Goal: Information Seeking & Learning: Learn about a topic

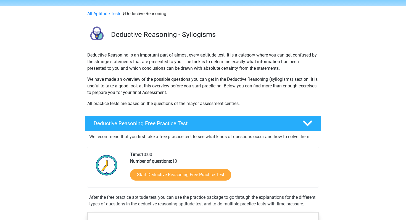
scroll to position [23, 0]
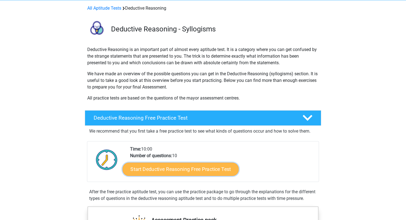
click at [159, 171] on link "Start Deductive Reasoning Free Practice Test" at bounding box center [181, 169] width 116 height 13
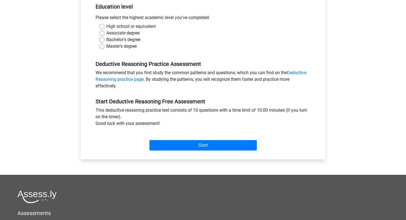
scroll to position [120, 0]
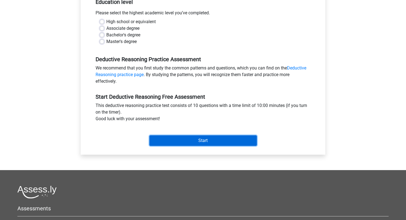
click at [215, 137] on input "Start" at bounding box center [202, 141] width 107 height 10
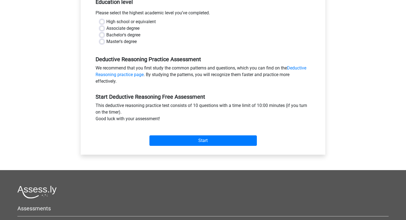
click at [173, 40] on div "Master's degree" at bounding box center [203, 41] width 207 height 7
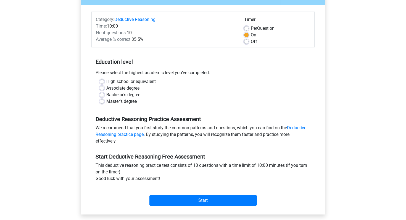
scroll to position [58, 0]
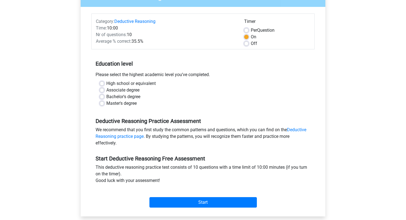
click at [133, 84] on label "High school or equivalent" at bounding box center [130, 83] width 49 height 7
click at [104, 84] on input "High school or equivalent" at bounding box center [102, 83] width 4 height 6
radio input "true"
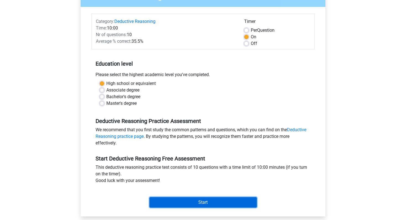
click at [166, 206] on input "Start" at bounding box center [202, 202] width 107 height 10
click at [204, 204] on input "Start" at bounding box center [202, 202] width 107 height 10
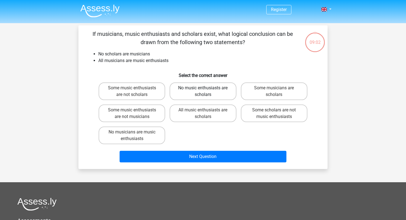
click at [204, 96] on label "No music enthusiasts are scholars" at bounding box center [203, 92] width 67 height 18
click at [204, 92] on input "No music enthusiasts are scholars" at bounding box center [205, 90] width 4 height 4
radio input "true"
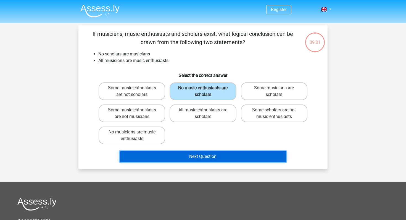
click at [203, 159] on button "Next Question" at bounding box center [203, 157] width 167 height 12
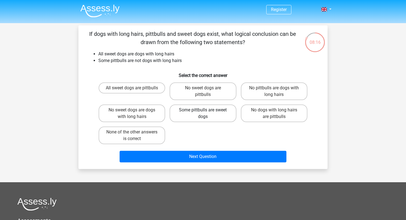
click at [203, 115] on label "Some pittbulls are sweet dogs" at bounding box center [203, 114] width 67 height 18
click at [203, 114] on input "Some pittbulls are sweet dogs" at bounding box center [205, 112] width 4 height 4
radio input "true"
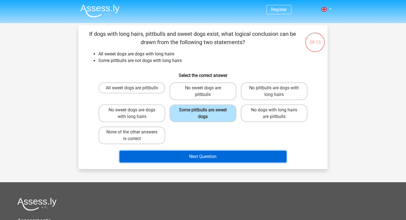
click at [188, 155] on button "Next Question" at bounding box center [203, 157] width 167 height 12
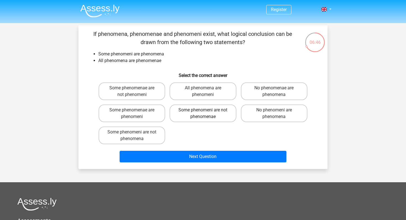
click at [179, 112] on label "Some phenomeni are not phenomenae" at bounding box center [203, 114] width 67 height 18
click at [203, 112] on input "Some phenomeni are not phenomenae" at bounding box center [205, 112] width 4 height 4
radio input "true"
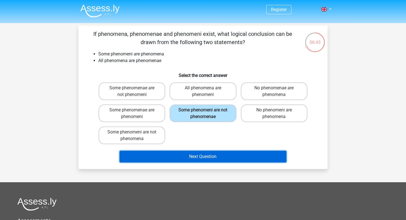
click at [177, 158] on button "Next Question" at bounding box center [203, 157] width 167 height 12
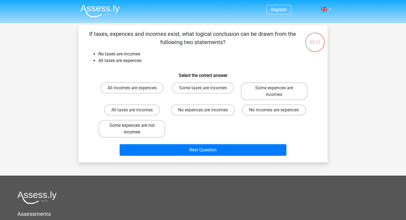
click at [112, 129] on label "Some expences are not incomes" at bounding box center [132, 129] width 67 height 18
click at [132, 129] on input "Some expences are not incomes" at bounding box center [134, 128] width 4 height 4
radio input "true"
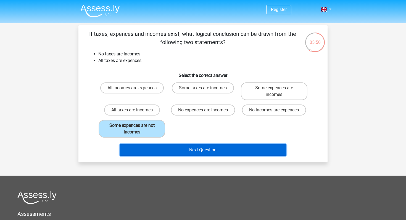
click at [153, 150] on button "Next Question" at bounding box center [203, 150] width 167 height 12
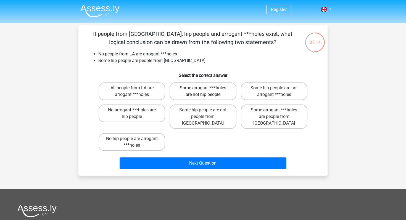
click at [204, 98] on label "Some arrogant ***holes are not hip people" at bounding box center [203, 92] width 67 height 18
click at [204, 92] on input "Some arrogant ***holes are not hip people" at bounding box center [205, 90] width 4 height 4
radio input "true"
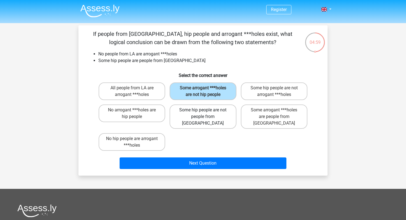
click at [218, 121] on label "Some hip people are not people from LA" at bounding box center [203, 117] width 67 height 24
click at [207, 114] on input "Some hip people are not people from LA" at bounding box center [205, 112] width 4 height 4
radio input "true"
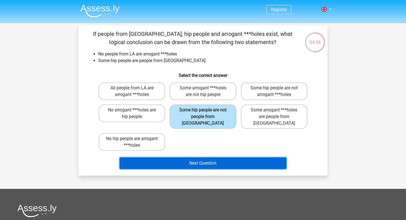
click at [206, 158] on button "Next Question" at bounding box center [203, 164] width 167 height 12
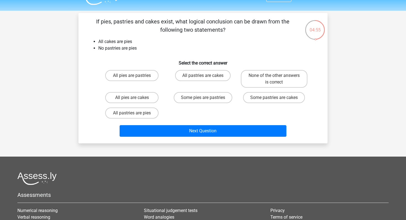
scroll to position [5, 0]
